Goal: Navigation & Orientation: Find specific page/section

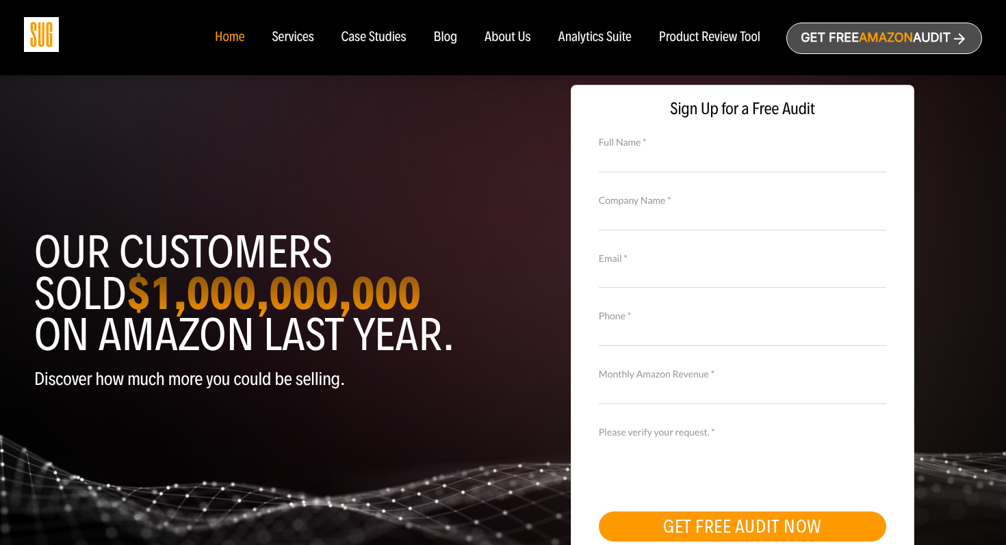
click at [296, 47] on nav "Home Services Case Studies Blog About Us" at bounding box center [502, 37] width 603 height 75
click at [289, 36] on div "Services" at bounding box center [293, 37] width 42 height 15
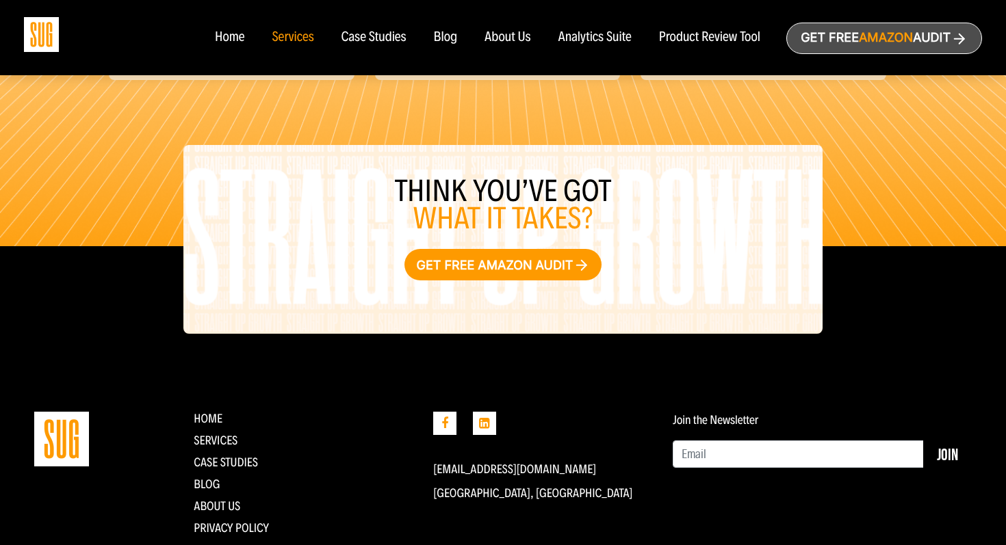
scroll to position [1651, 0]
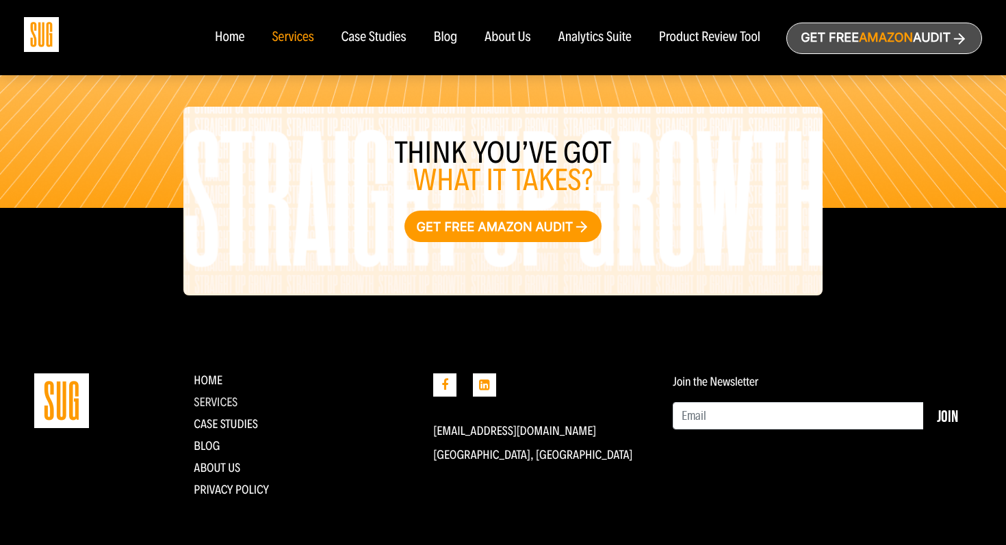
click at [213, 402] on link "Services" at bounding box center [216, 402] width 44 height 15
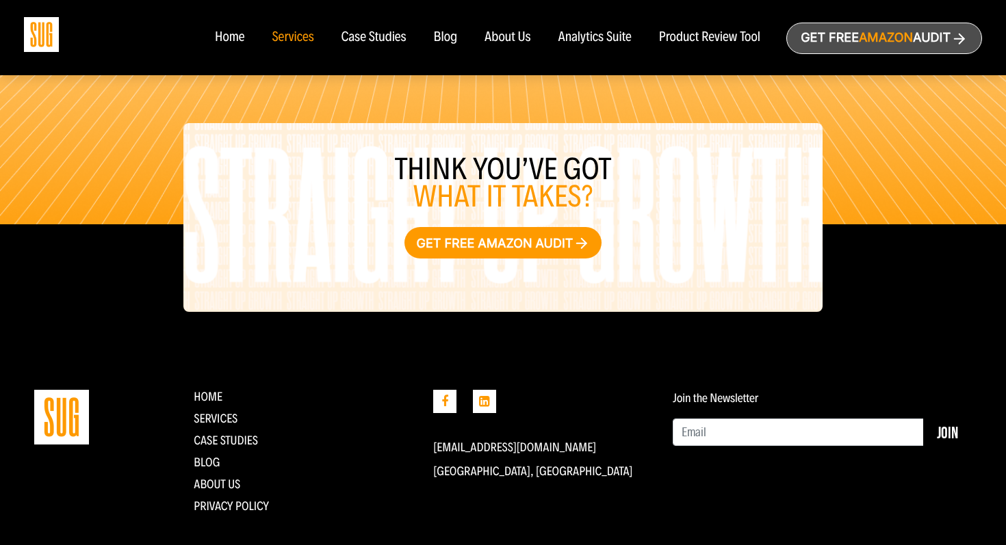
scroll to position [1658, 0]
